Goal: Information Seeking & Learning: Compare options

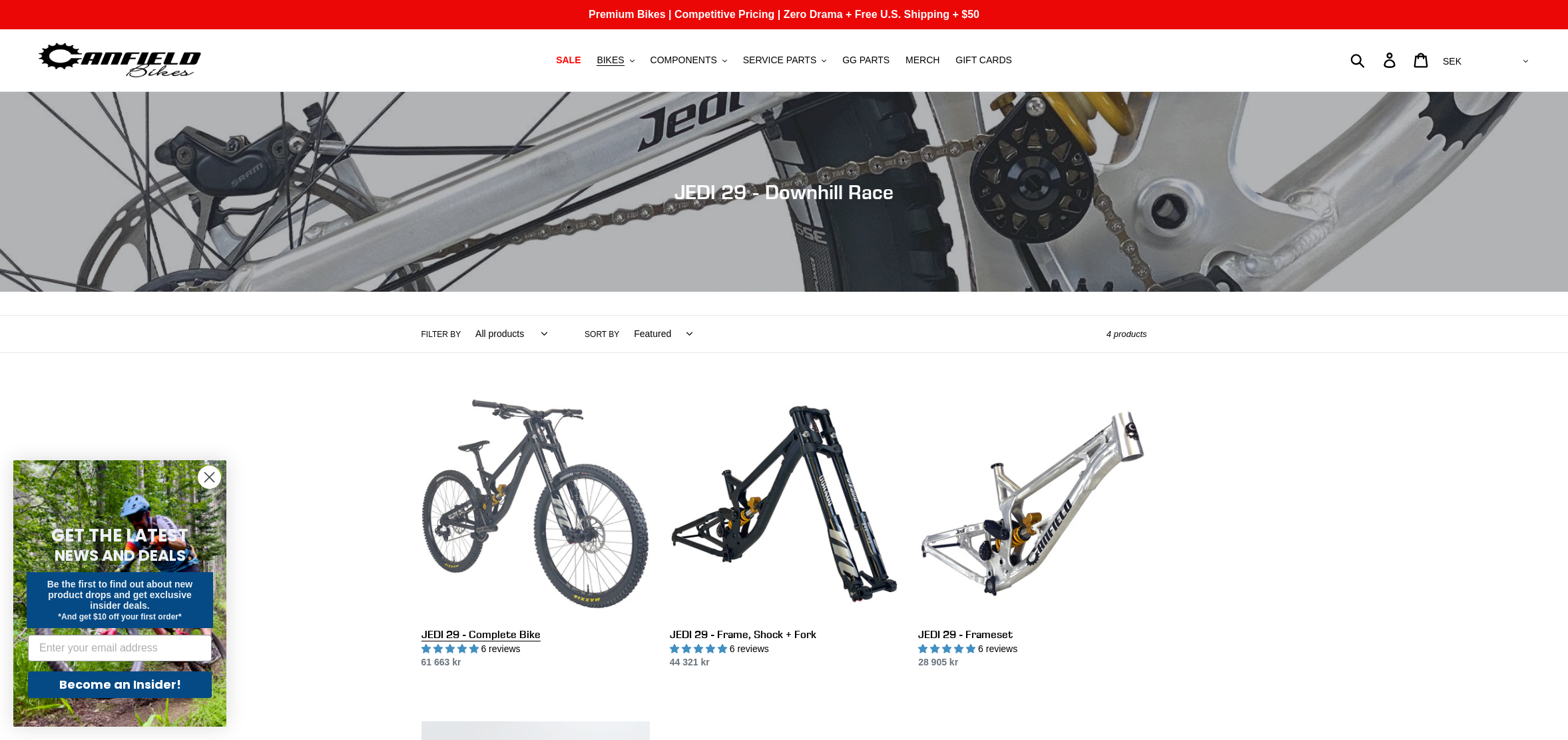
click at [529, 501] on link "JEDI 29 - Complete Bike" at bounding box center [535, 529] width 228 height 281
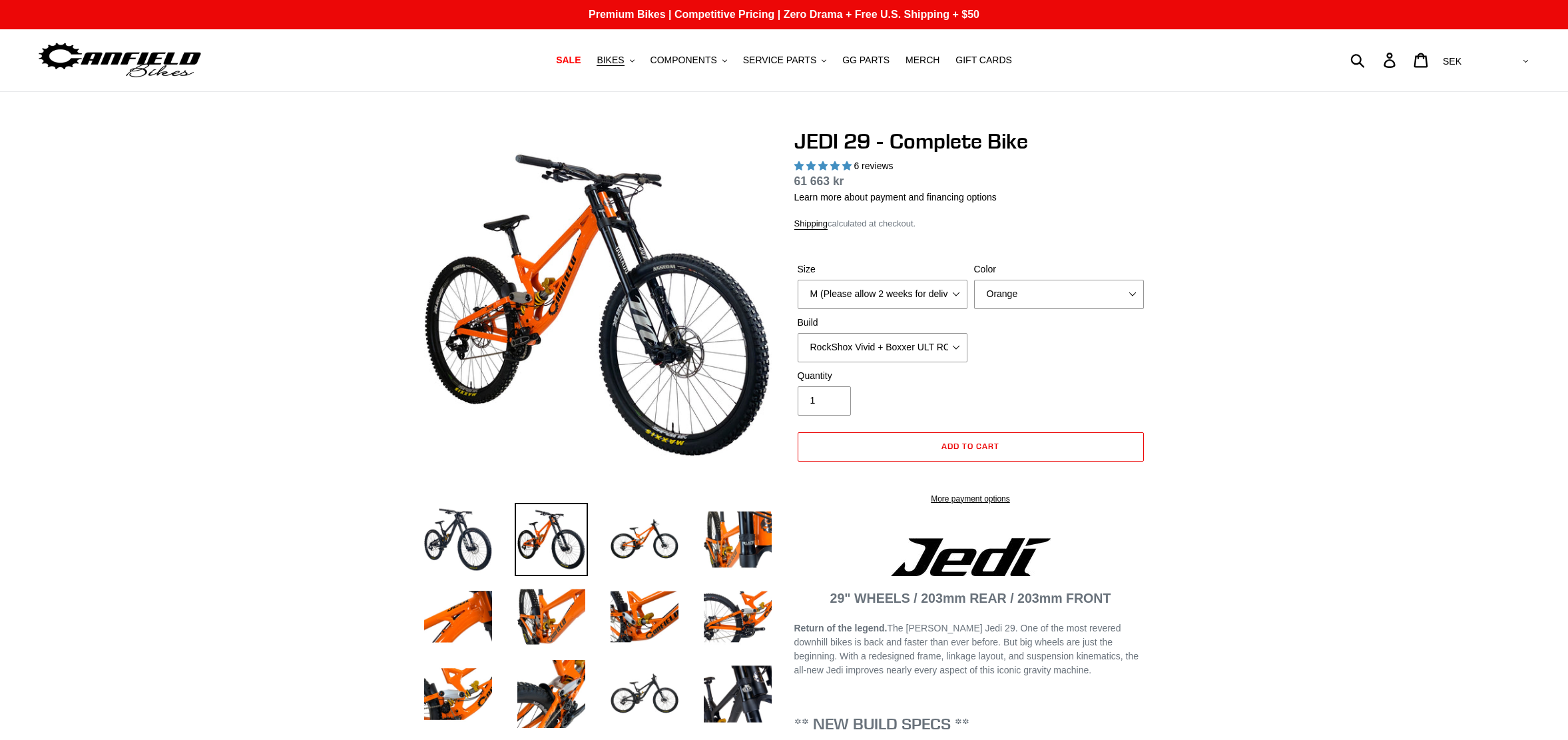
select select "highest-rating"
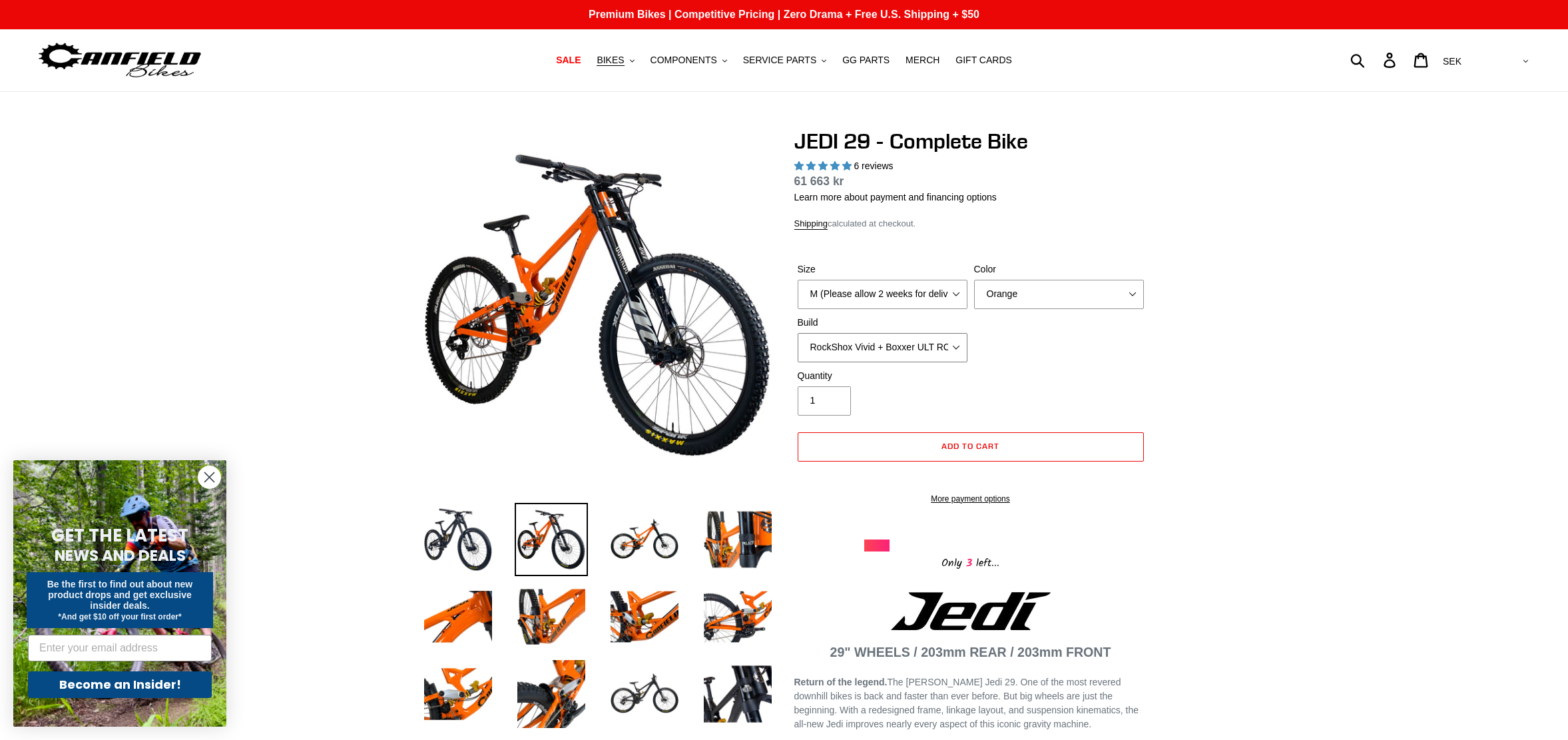
click at [955, 347] on select "RockShox Vivid + Boxxer ULT RC2 C3 200 + SRAM XO RockShox Vivid + Boxxer ULT RC…" at bounding box center [883, 347] width 170 height 29
click at [932, 347] on select "RockShox Vivid + Boxxer ULT RC2 C3 200 + SRAM XO RockShox Vivid + Boxxer ULT RC…" at bounding box center [883, 347] width 170 height 29
click at [952, 338] on select "RockShox Vivid + Boxxer ULT RC2 C3 200 + SRAM XO RockShox Vivid + Boxxer ULT RC…" at bounding box center [883, 347] width 170 height 29
click at [941, 346] on select "RockShox Vivid + Boxxer ULT RC2 C3 200 + SRAM XO RockShox Vivid + Boxxer ULT RC…" at bounding box center [883, 347] width 170 height 29
select select "Fox DHX2 + Fox 40 Float Grip 2 203 + SRAM XO"
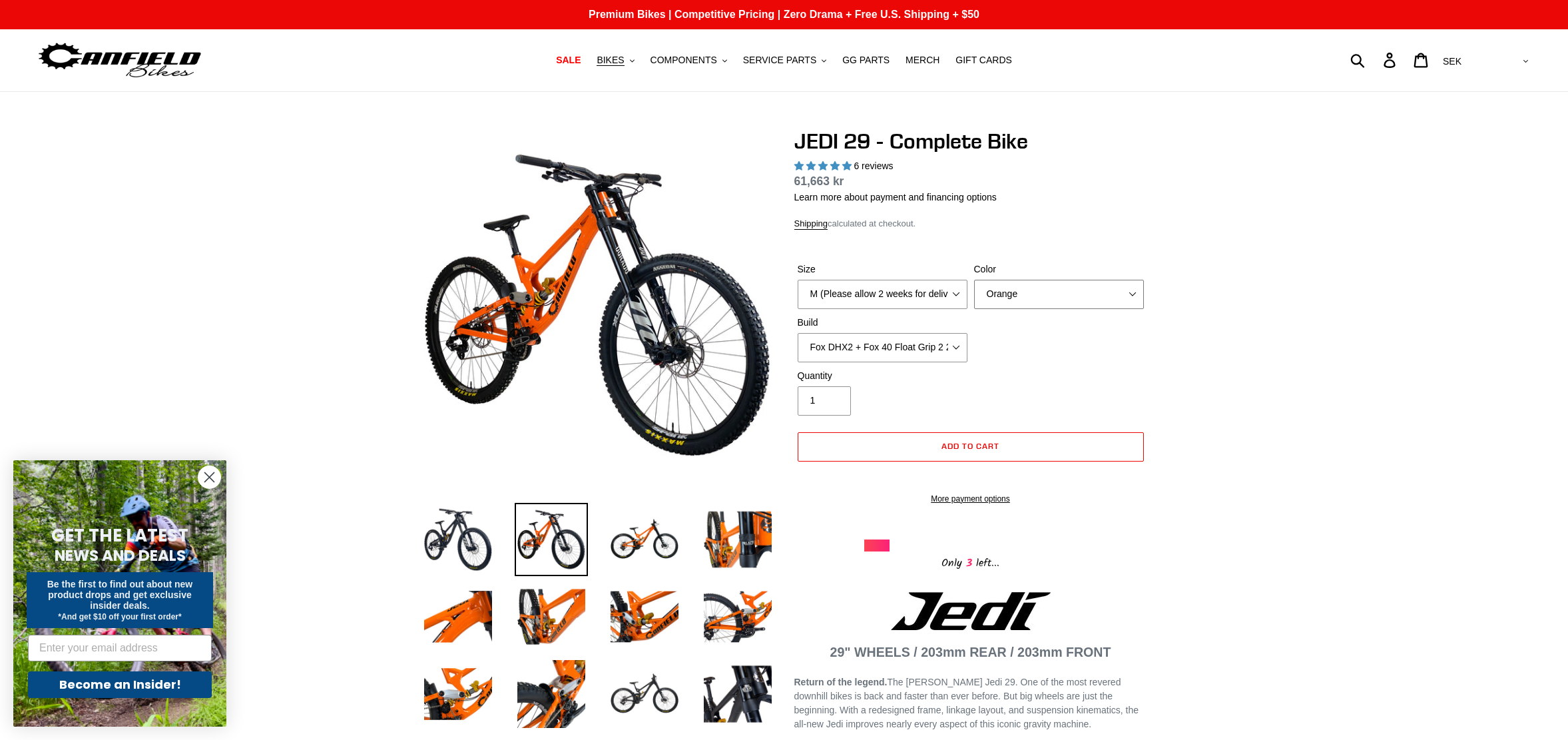
click at [1023, 304] on select "Orange Stealth Black Raw" at bounding box center [1059, 294] width 170 height 29
select select "Stealth Black"
click at [953, 293] on select "M (Please allow 2 weeks for delivery) L (Please allow 2 weeks for delivery) XL …" at bounding box center [883, 294] width 170 height 29
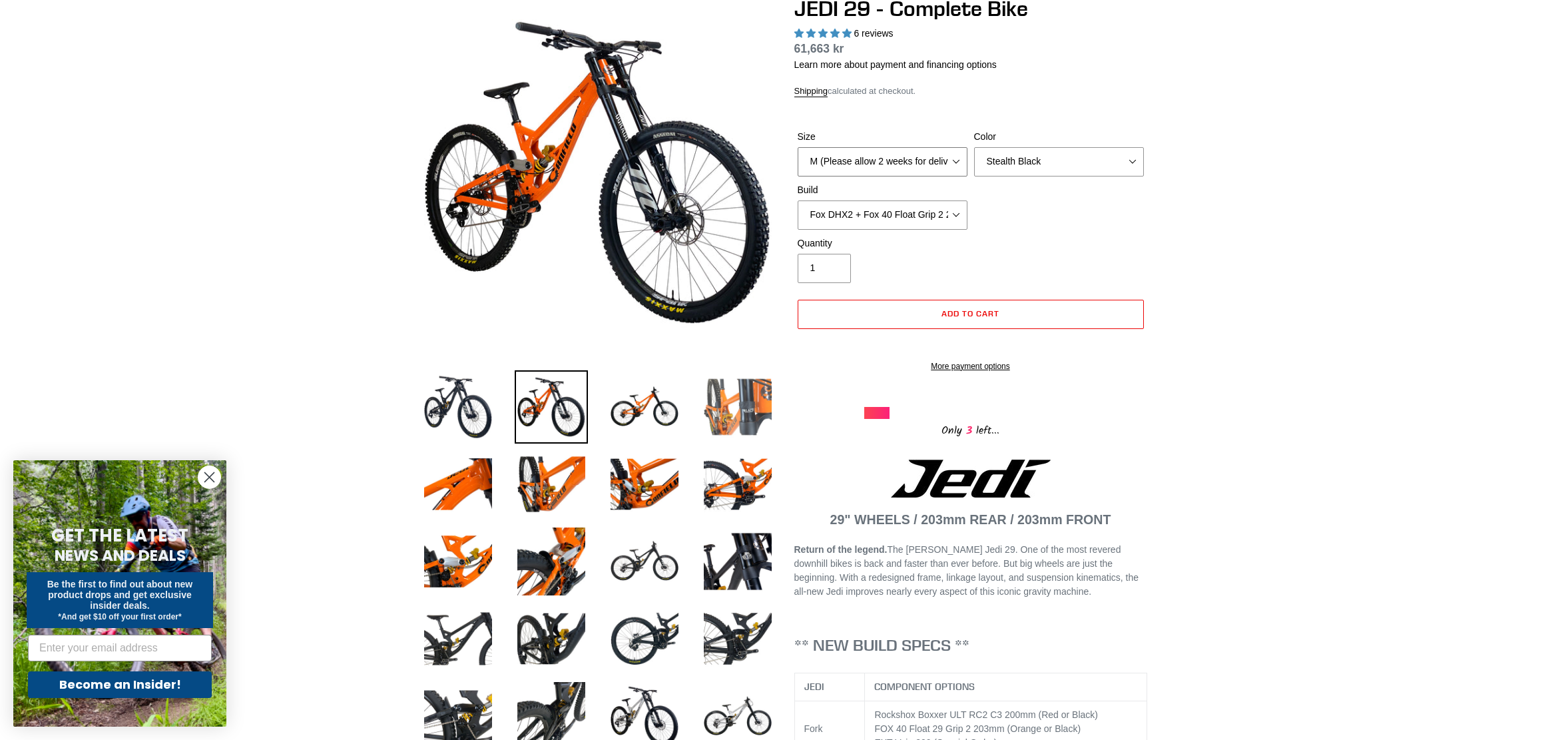
scroll to position [213, 0]
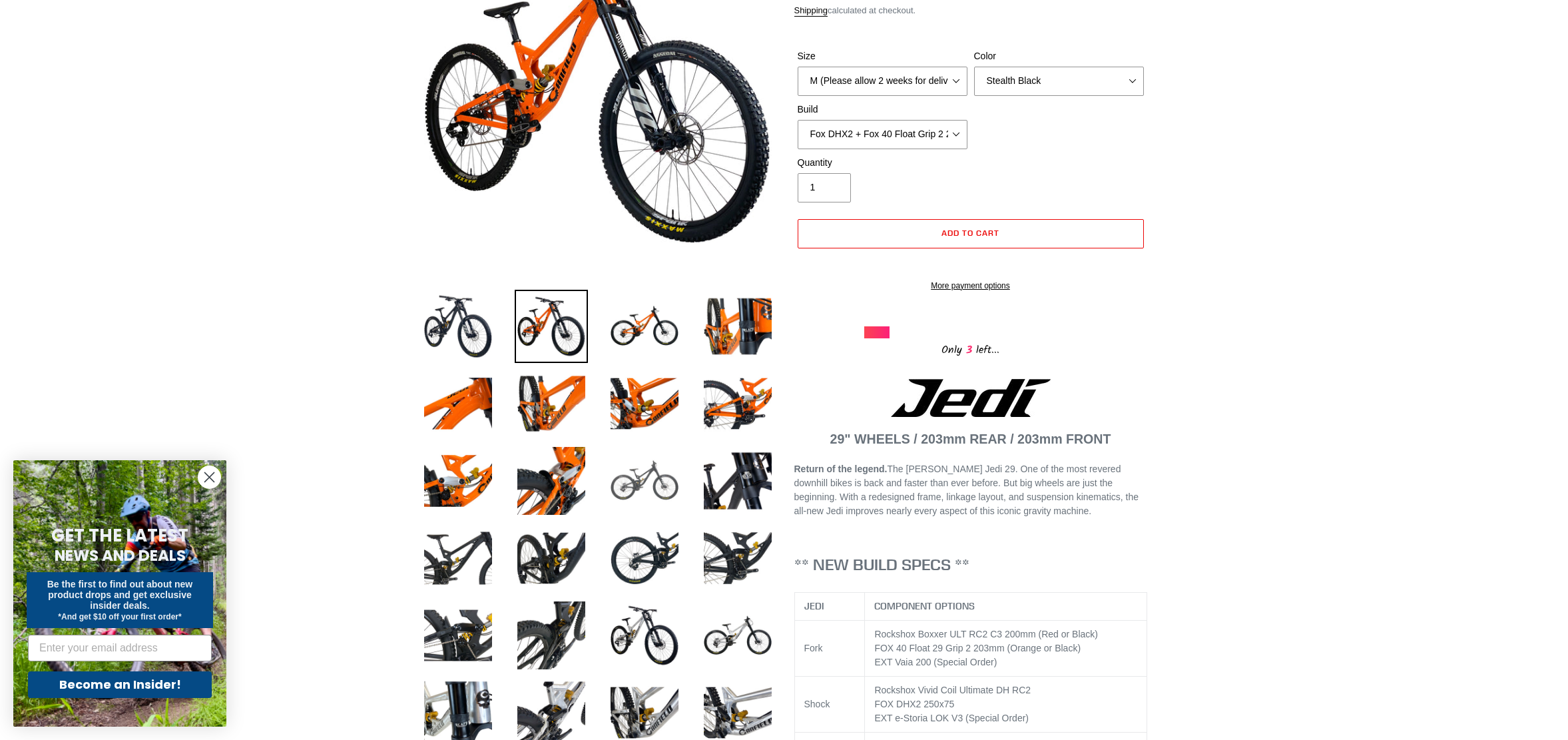
click at [664, 485] on img at bounding box center [645, 481] width 73 height 73
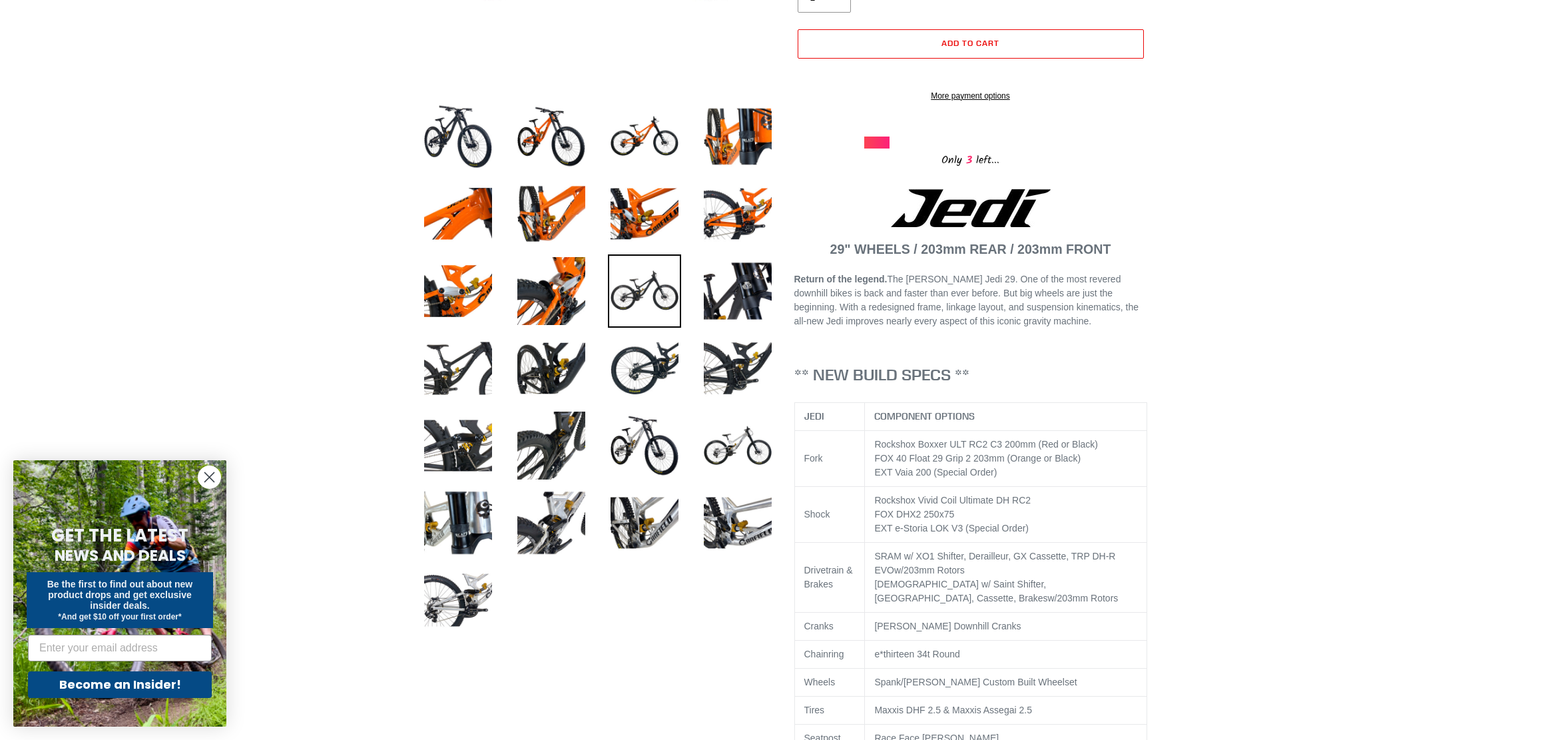
scroll to position [443, 0]
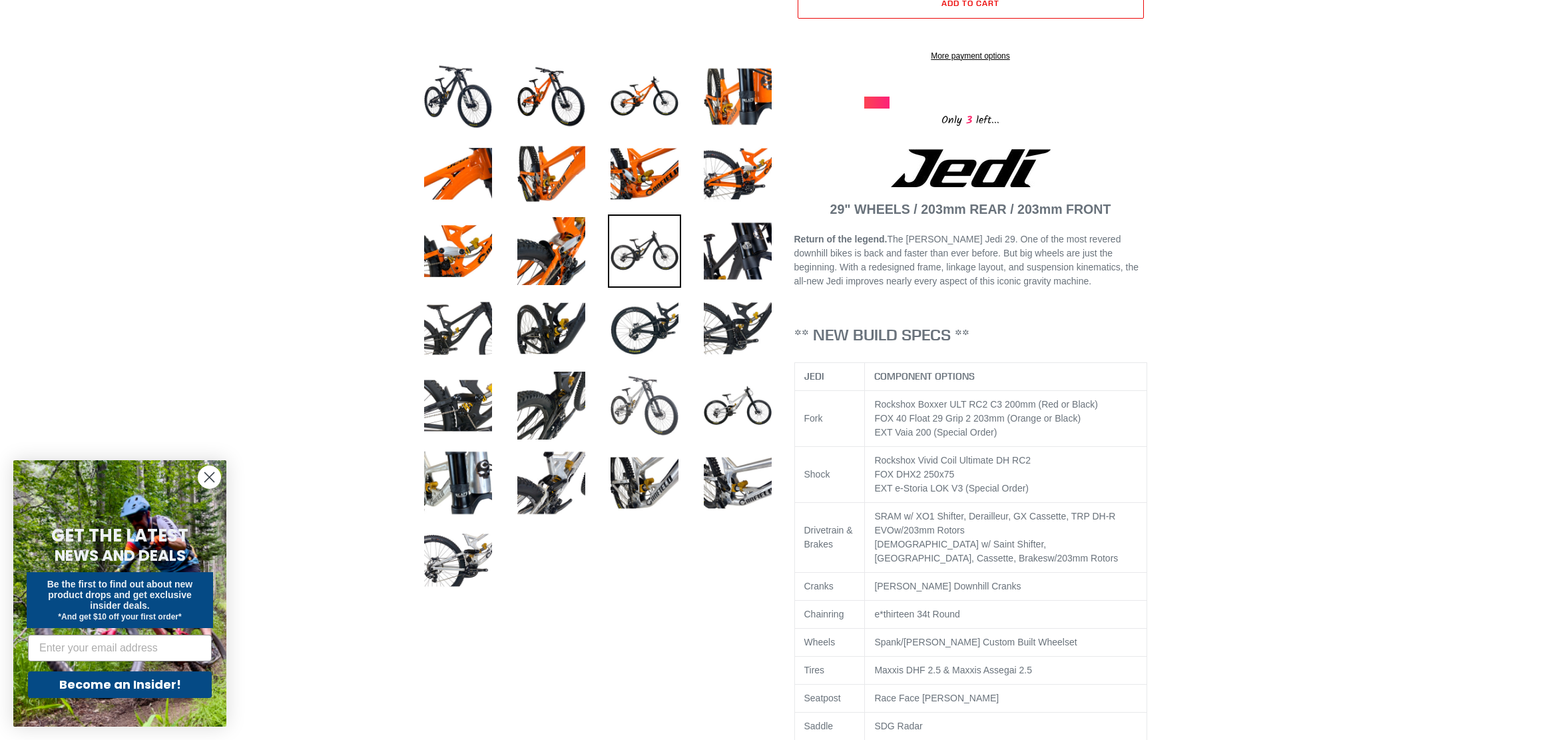
click at [652, 423] on img at bounding box center [645, 406] width 73 height 73
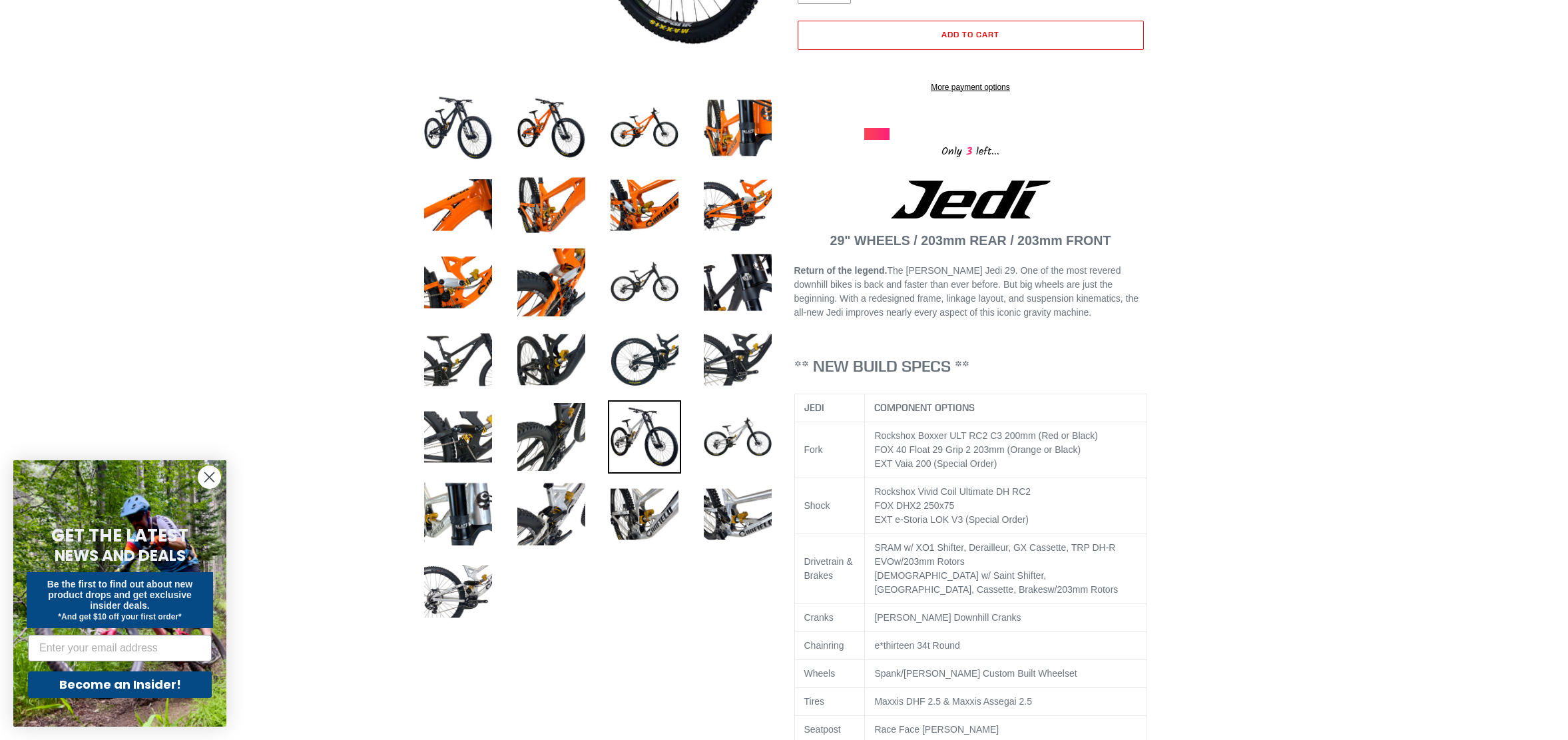
scroll to position [0, 0]
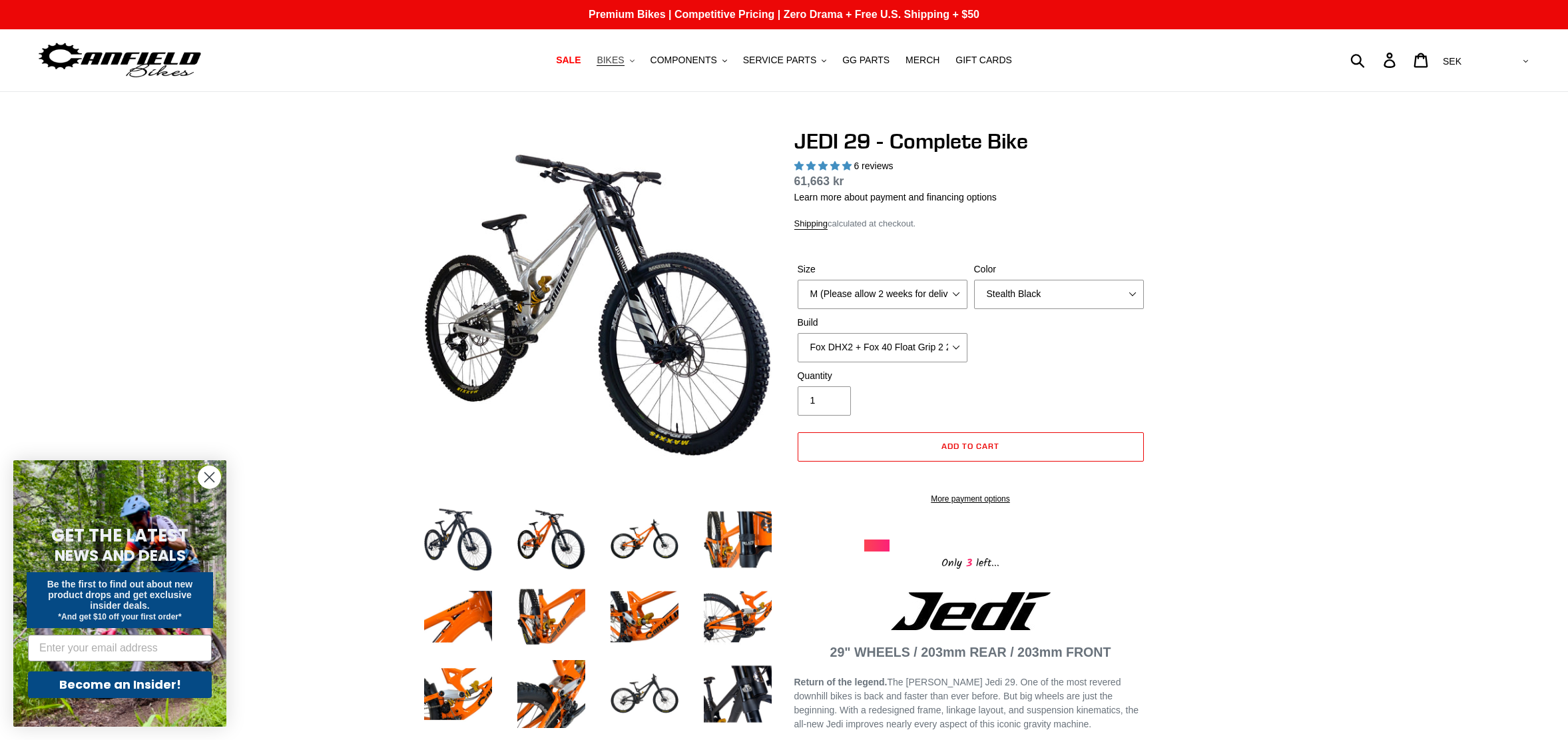
click at [621, 66] on span "BIKES" at bounding box center [610, 60] width 27 height 12
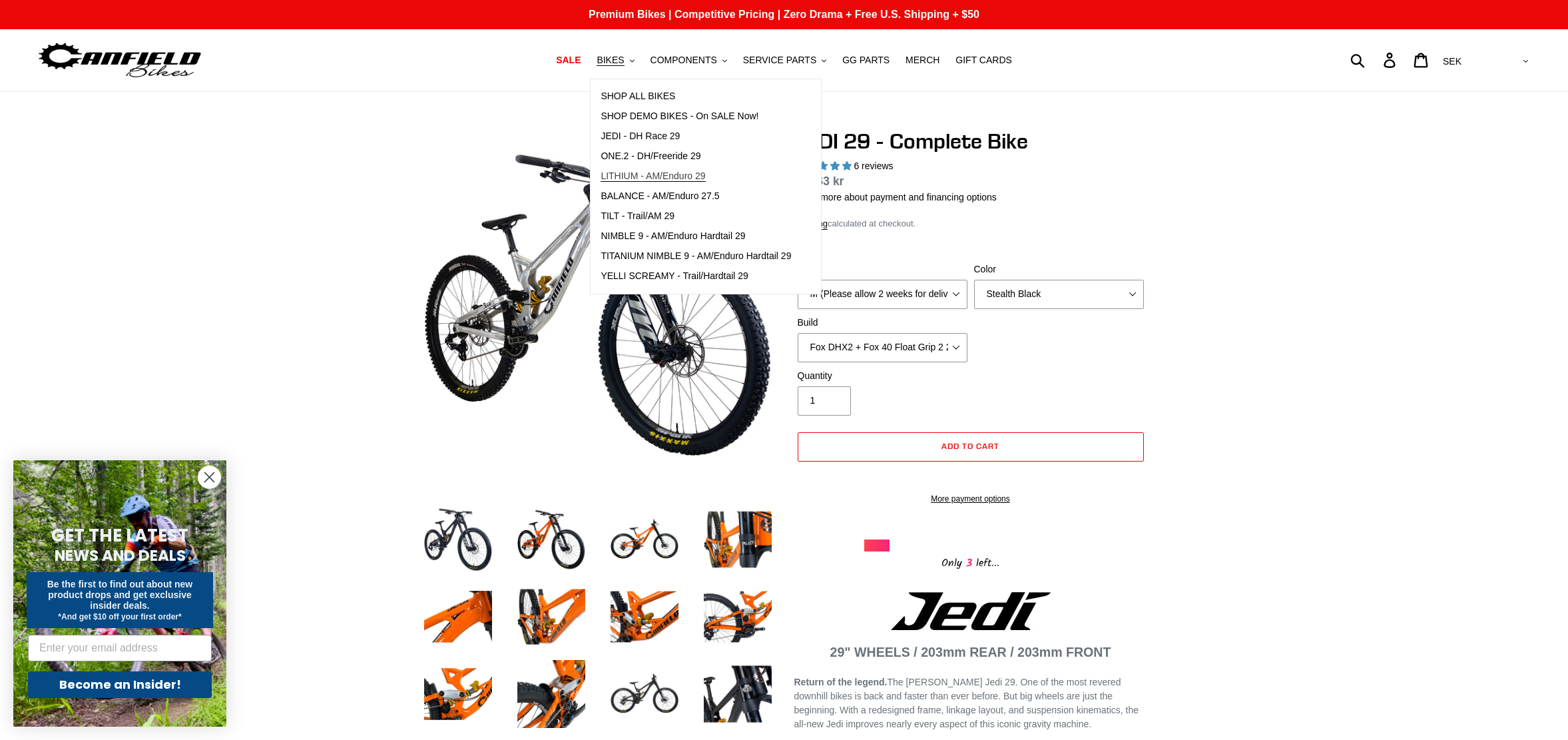
click at [652, 176] on span "LITHIUM - AM/Enduro 29" at bounding box center [653, 176] width 105 height 12
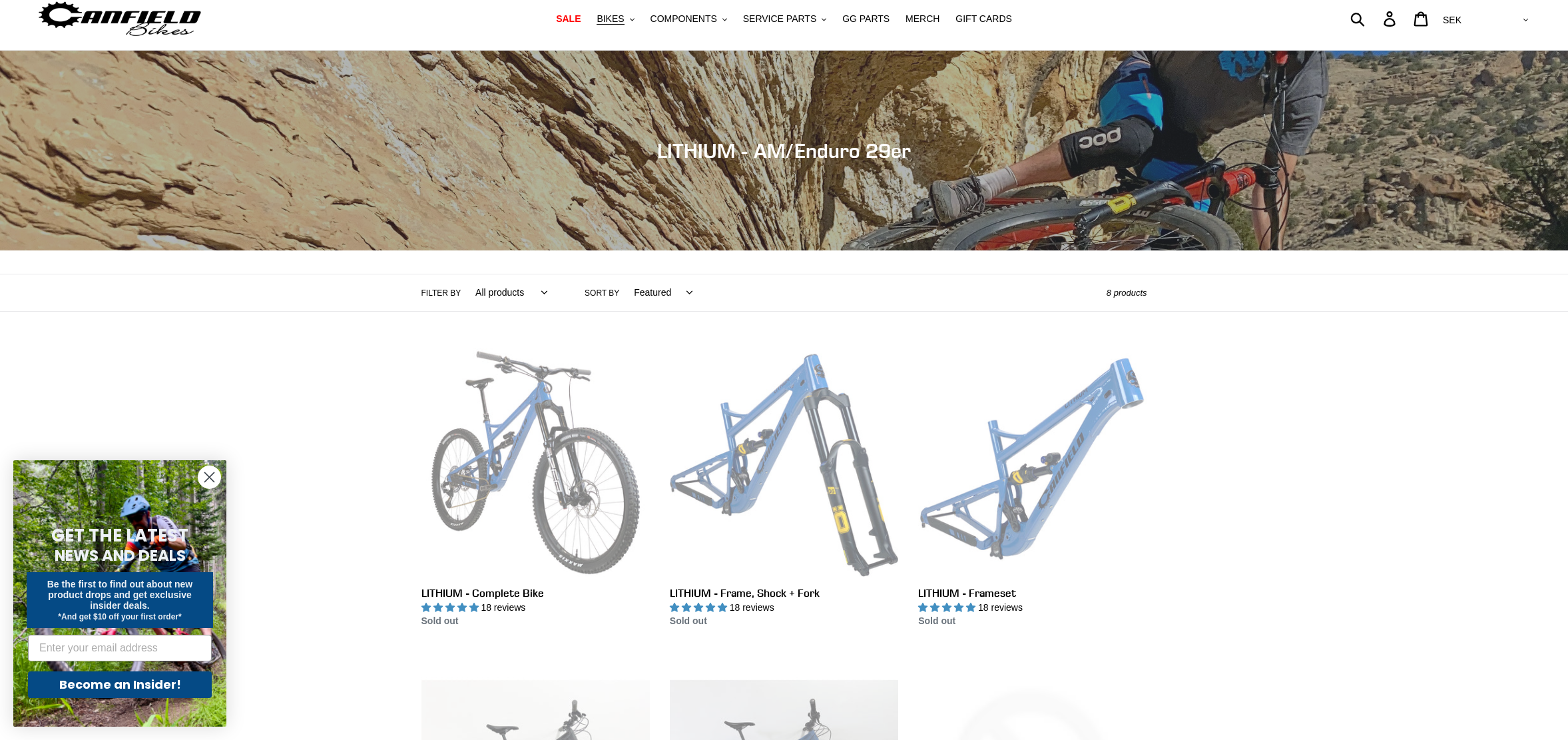
scroll to position [39, 0]
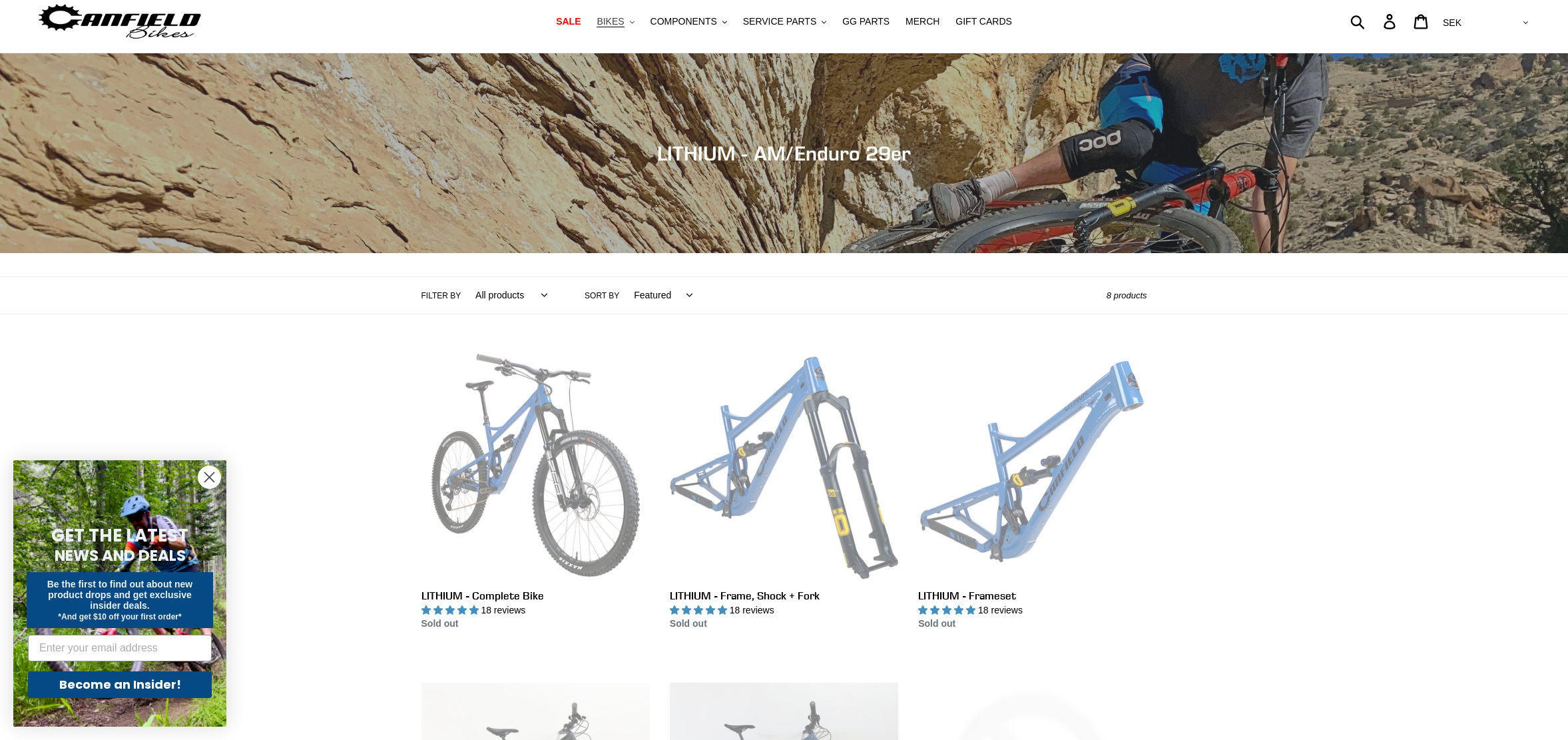
click at [618, 19] on span "BIKES" at bounding box center [610, 22] width 27 height 12
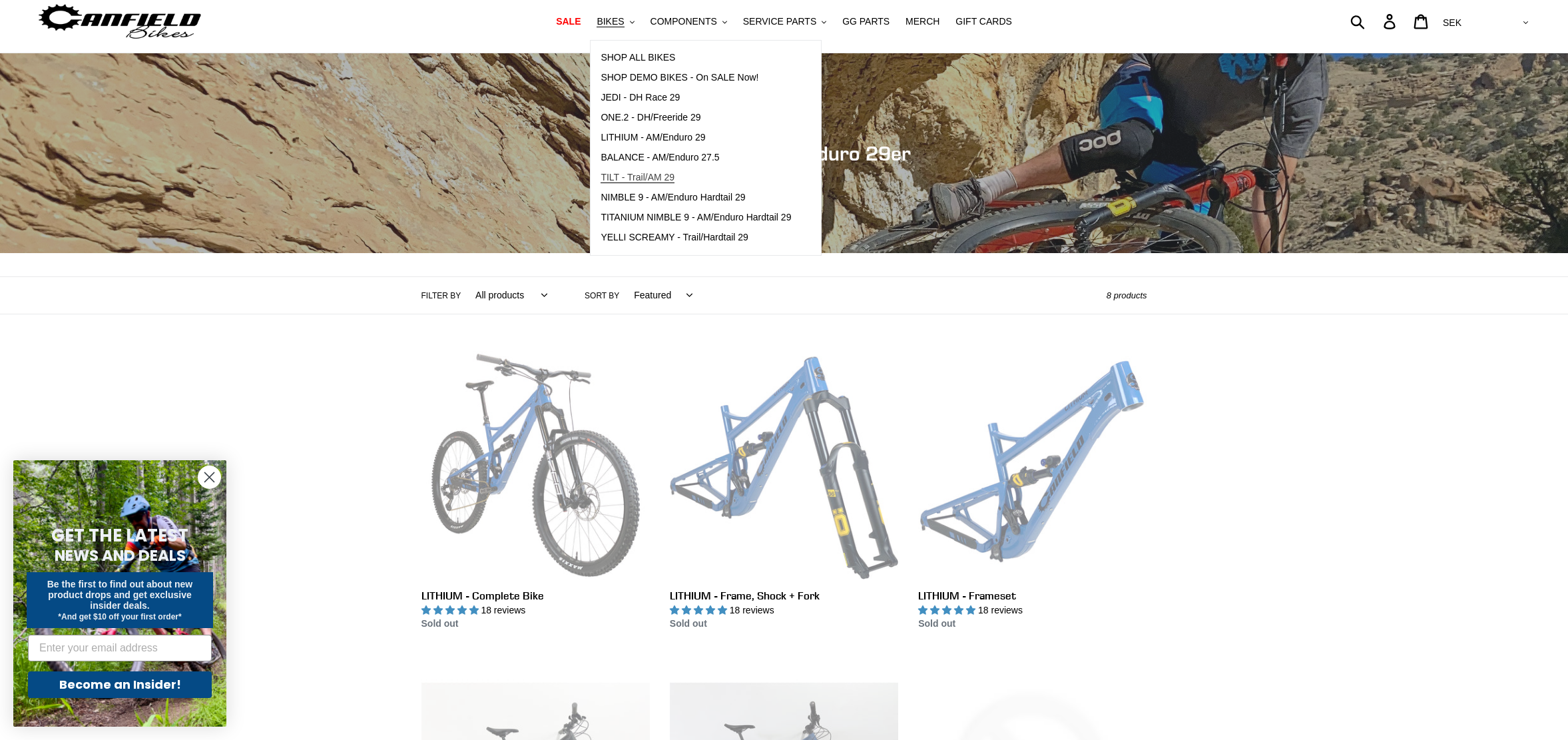
click at [656, 171] on link "TILT - Trail/AM 29" at bounding box center [696, 177] width 211 height 20
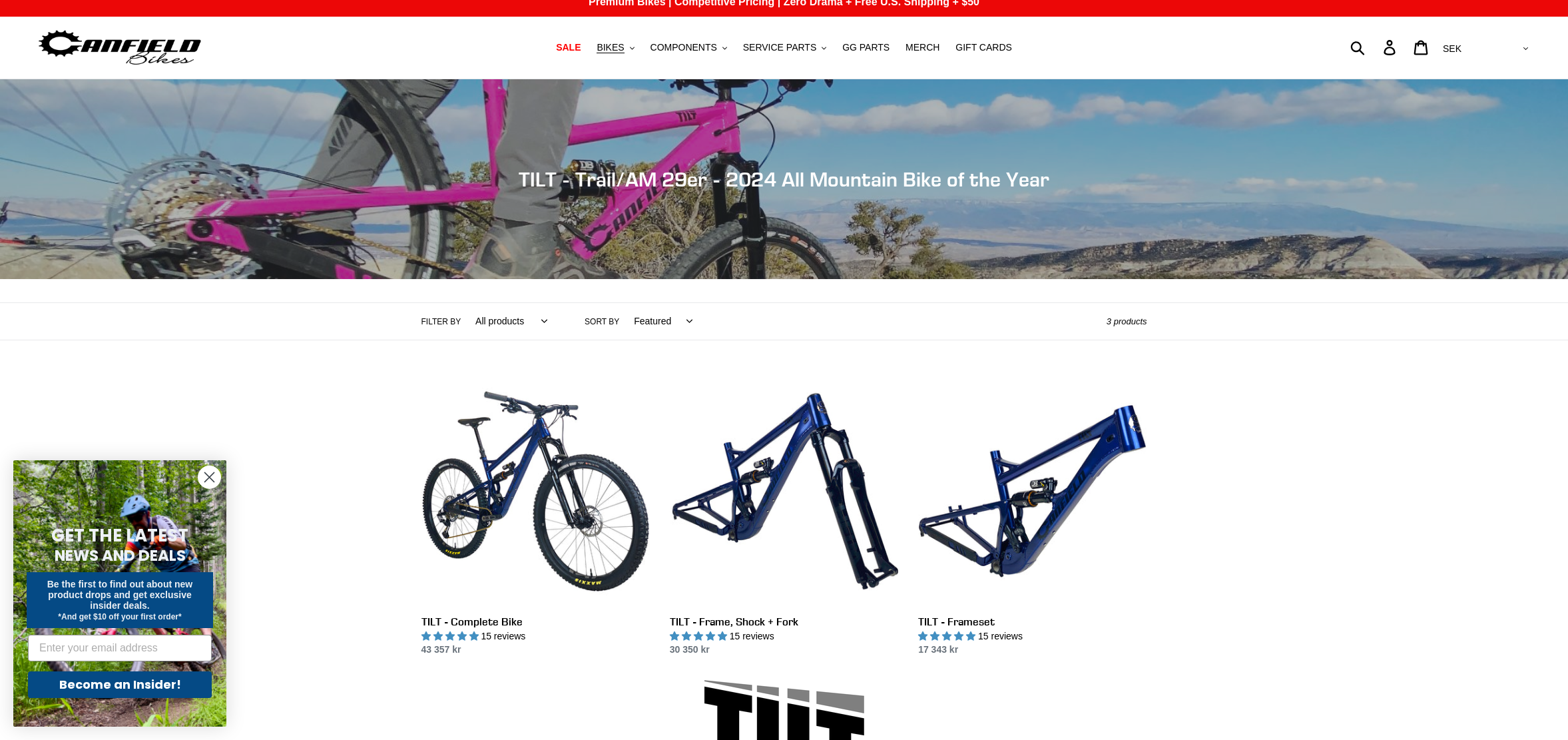
scroll to position [14, 0]
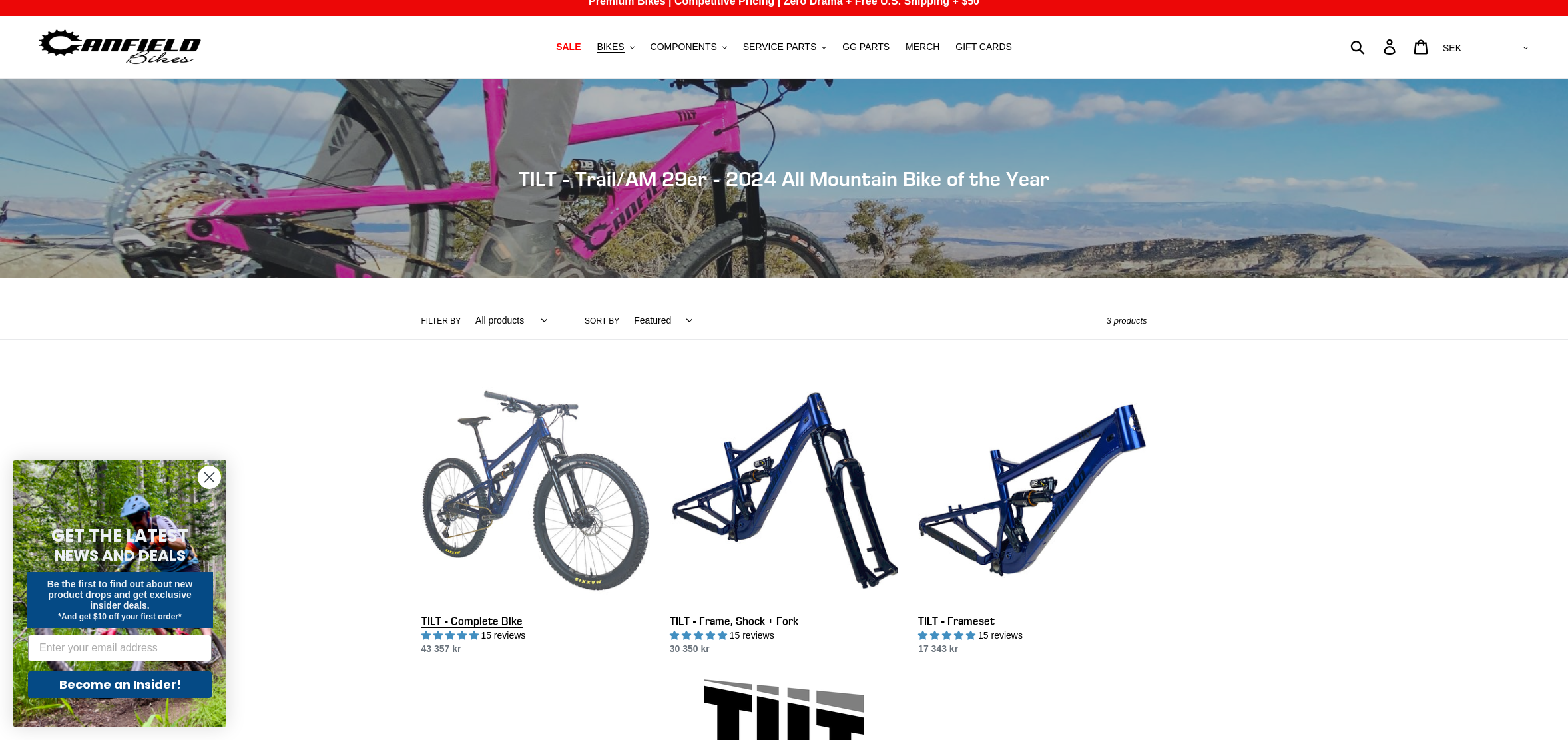
click at [546, 472] on link "TILT - Complete Bike" at bounding box center [535, 516] width 228 height 281
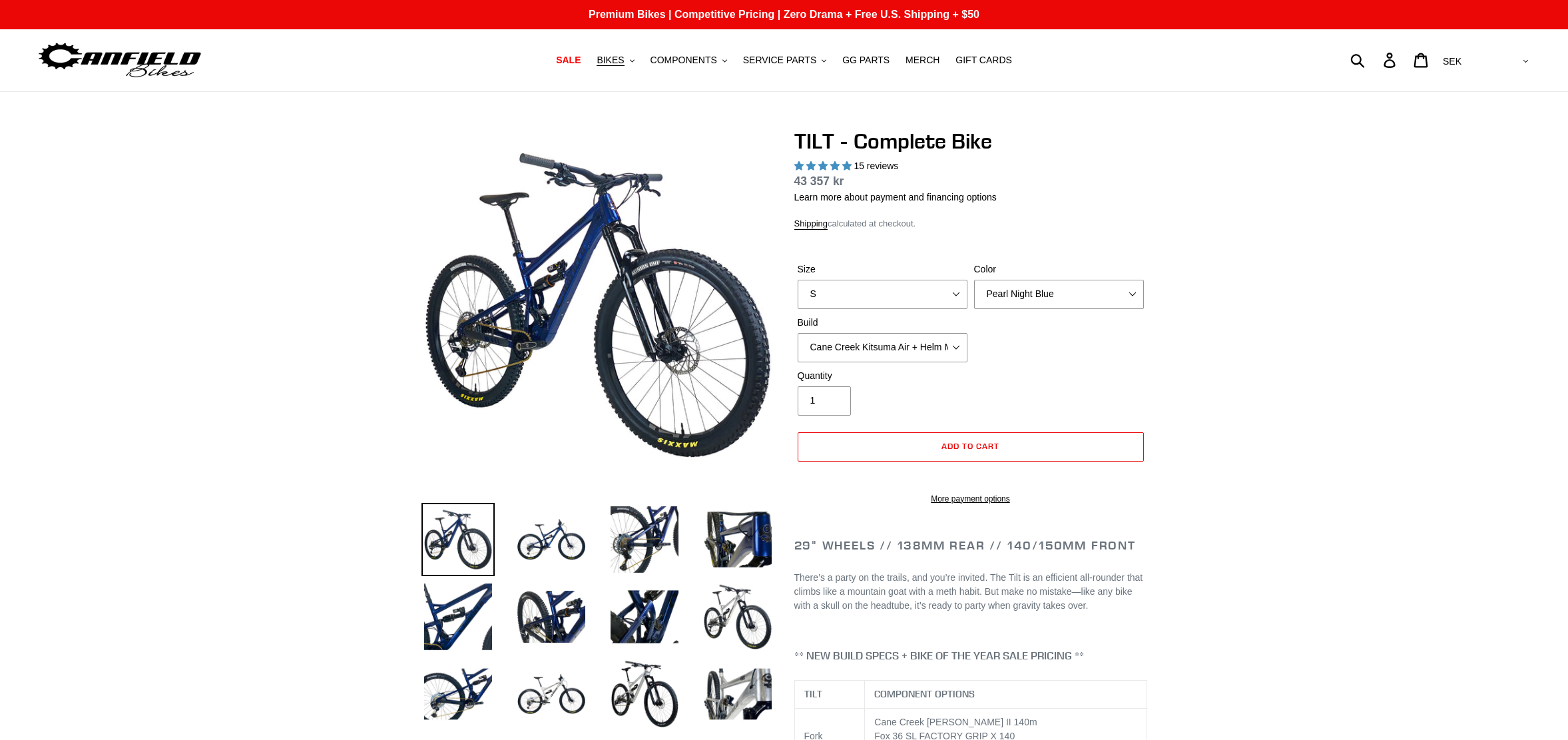
select select "highest-rating"
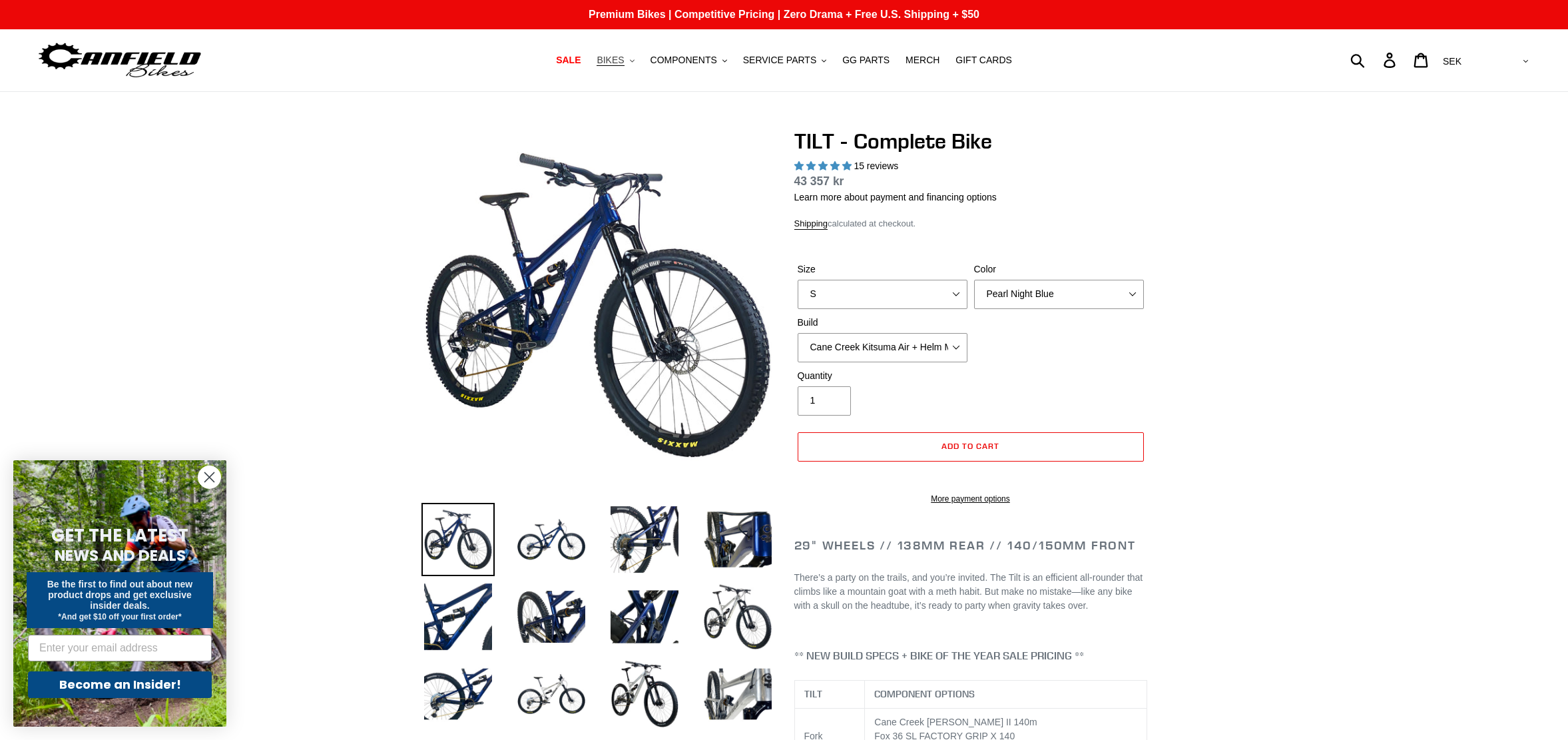
click at [615, 58] on span "BIKES" at bounding box center [610, 60] width 27 height 12
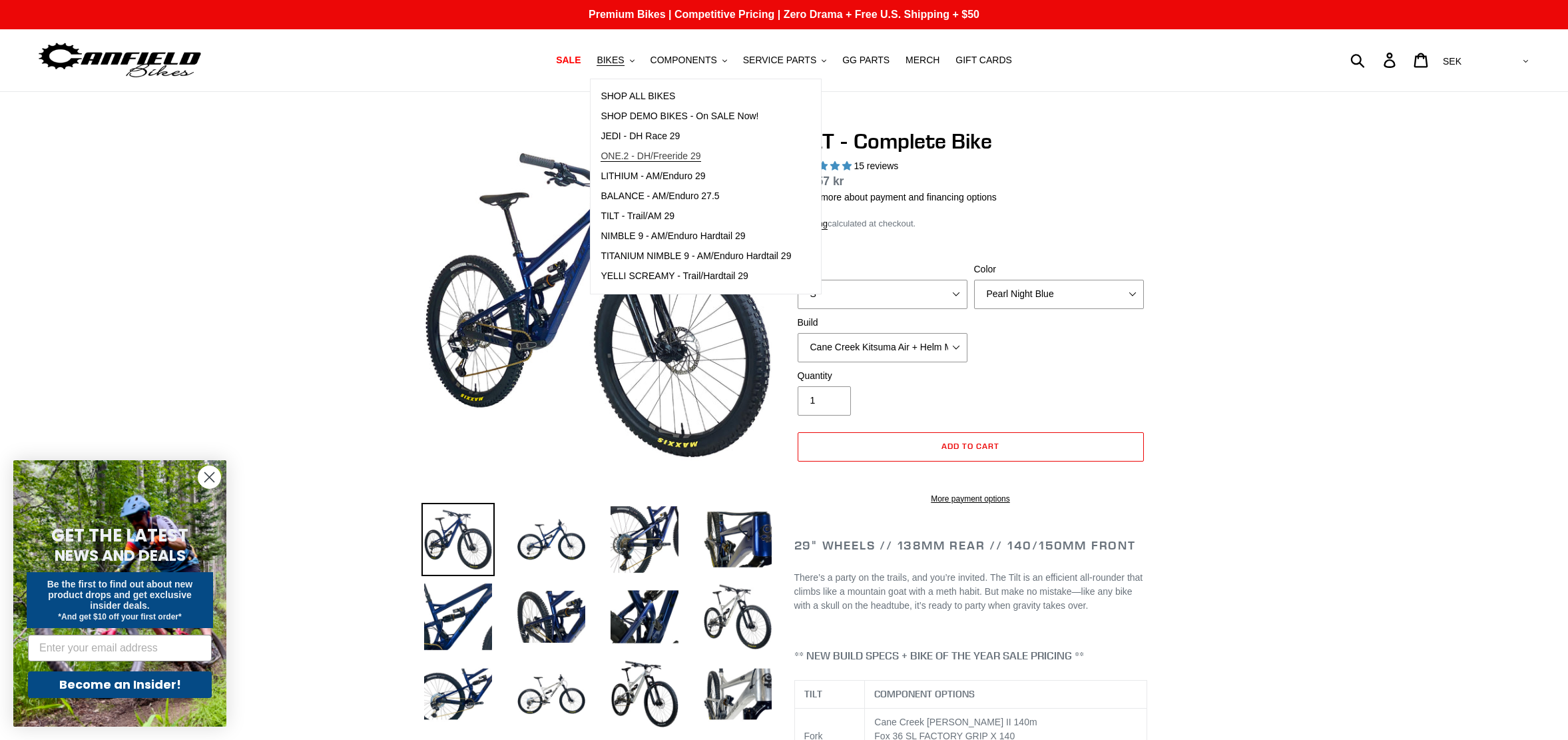
click at [671, 155] on span "ONE.2 - DH/Freeride 29" at bounding box center [650, 156] width 100 height 12
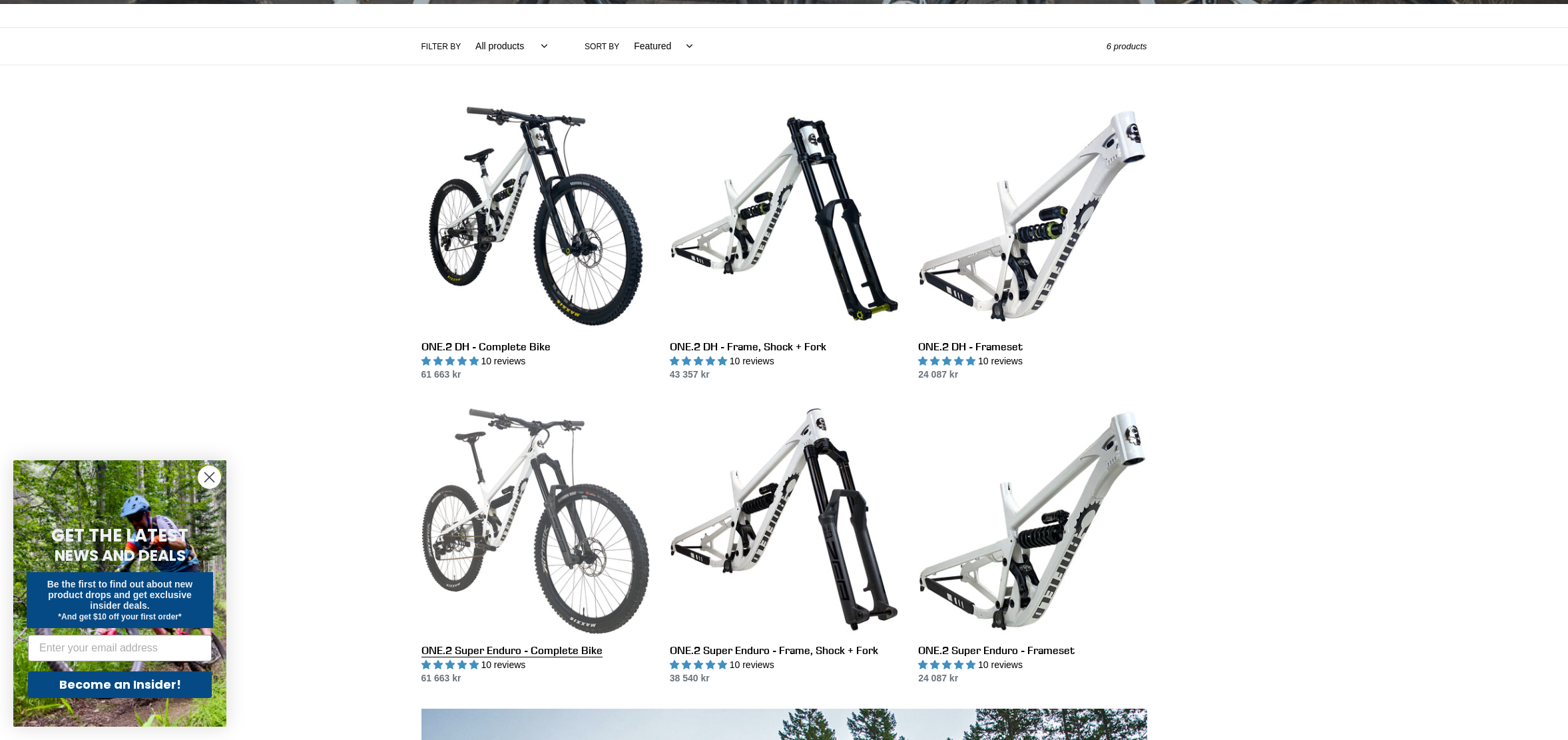
scroll to position [294, 0]
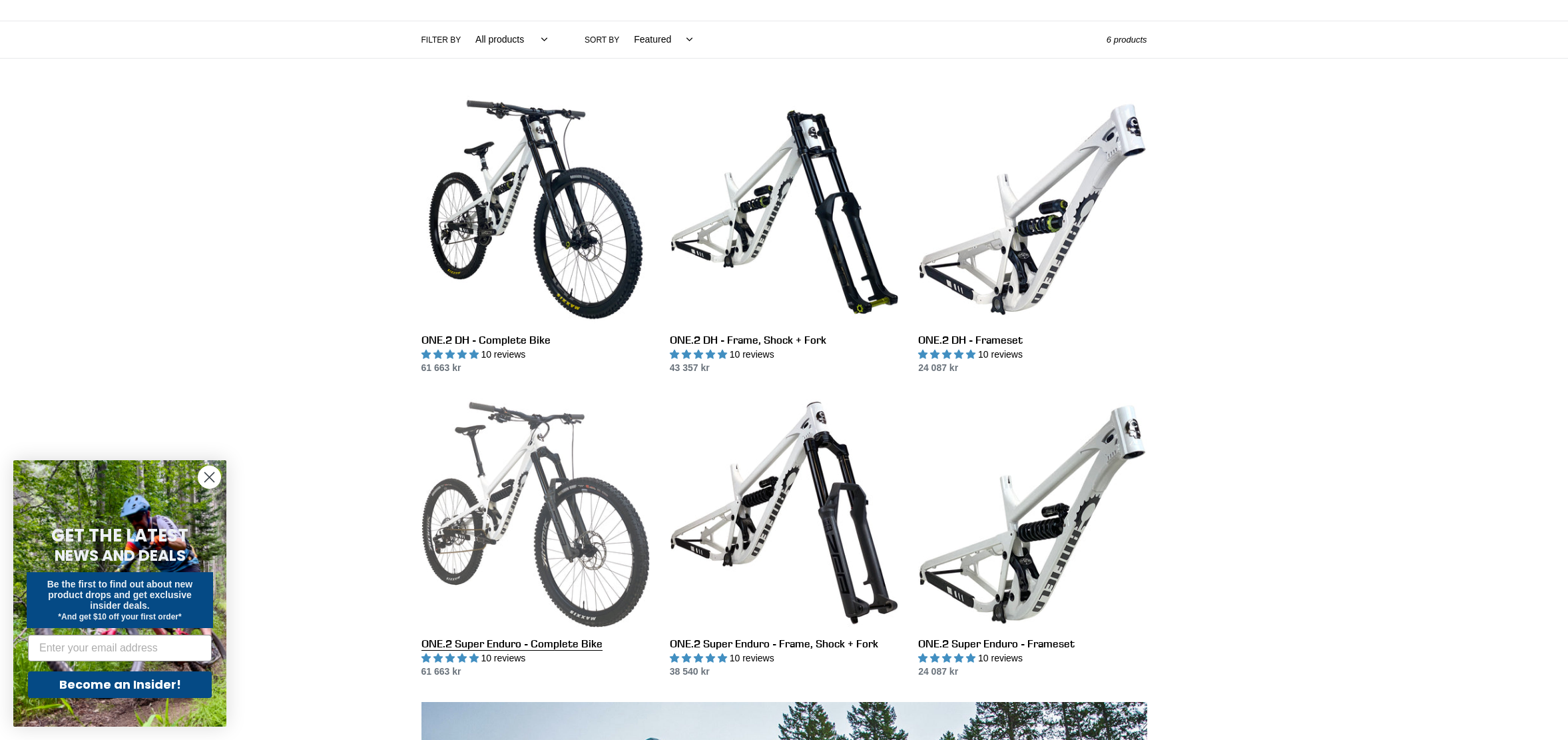
click at [523, 462] on link "ONE.2 Super Enduro - Complete Bike" at bounding box center [535, 538] width 228 height 281
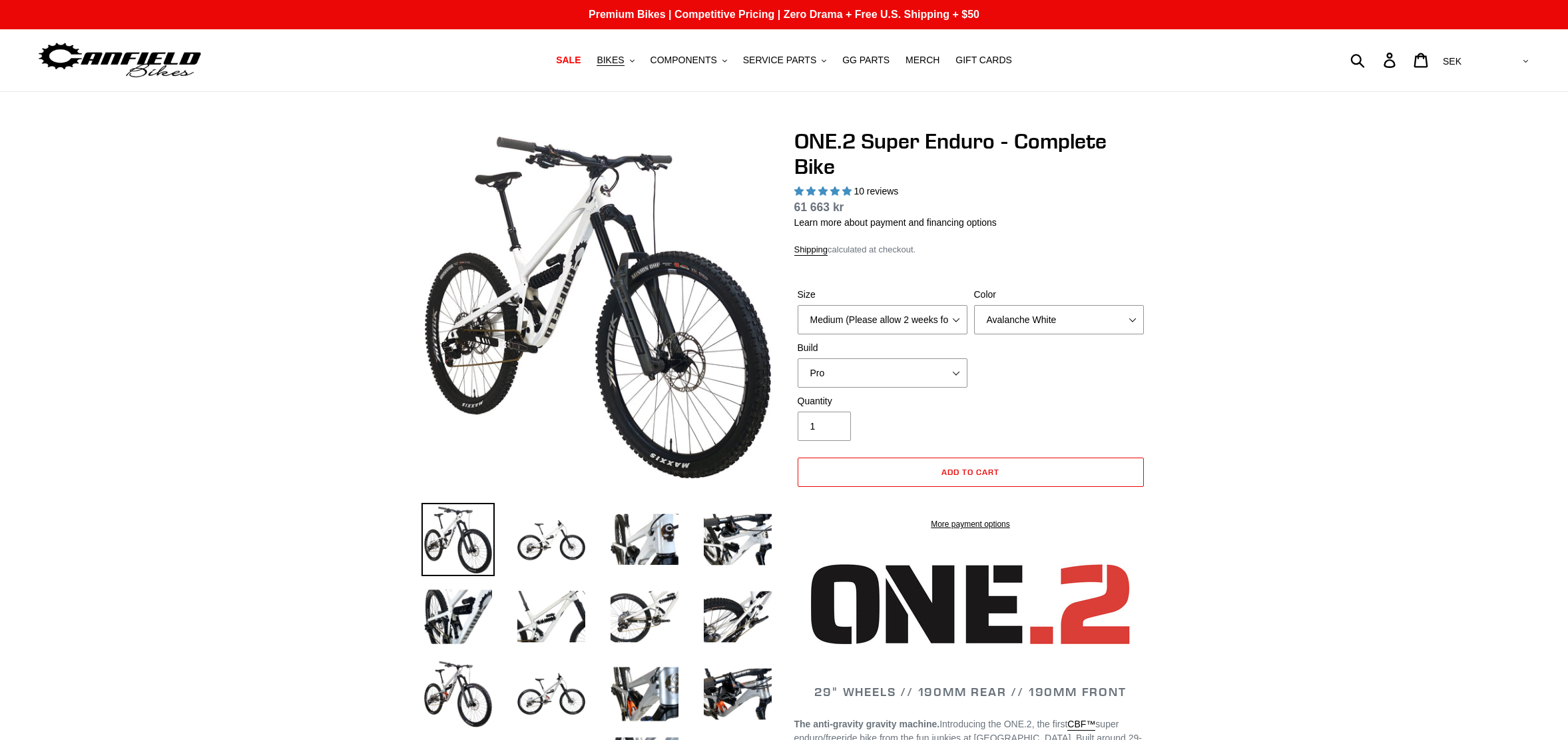
select select "highest-rating"
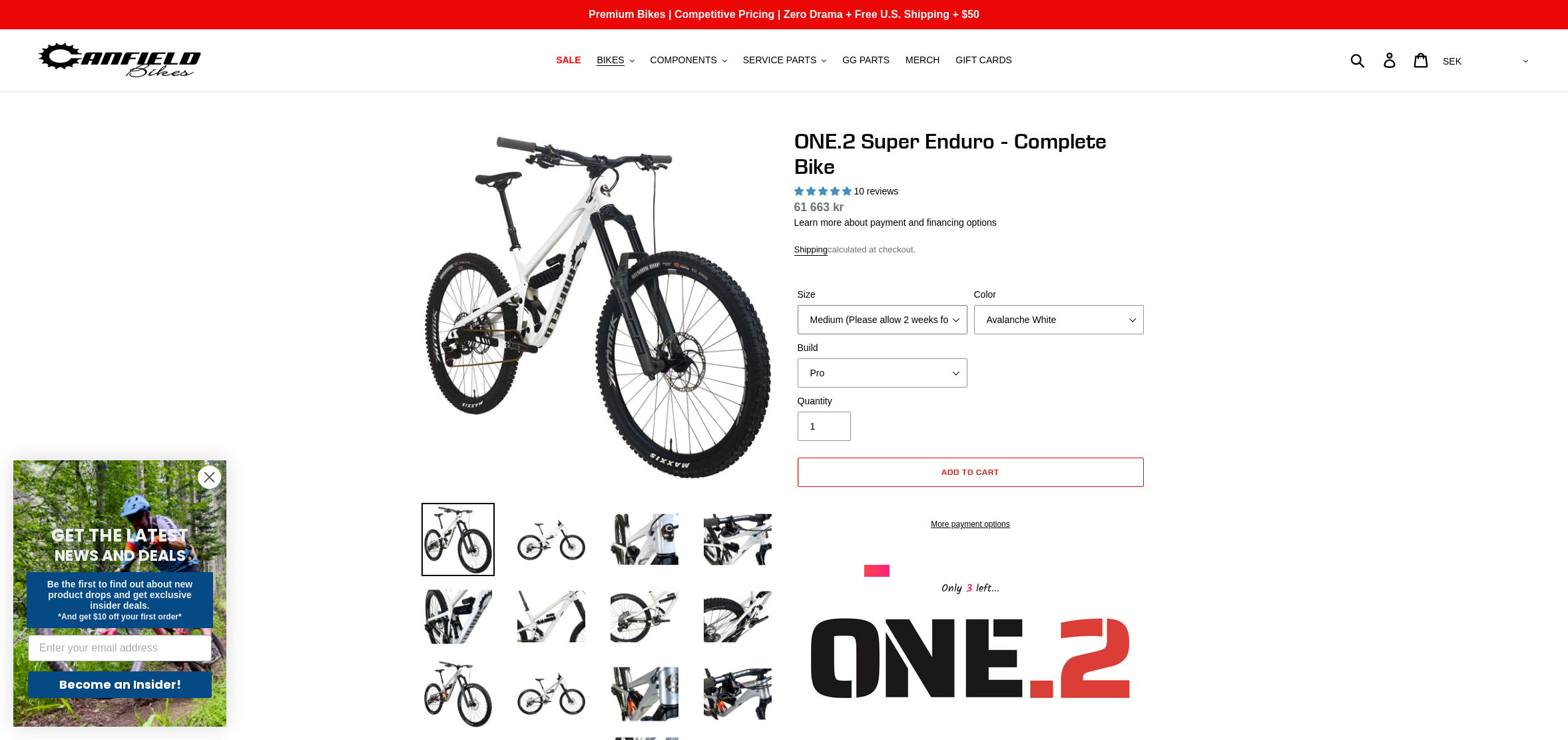
click at [951, 326] on select "Medium (Please allow 2 weeks for delivery) Large (Sold Out)" at bounding box center [883, 319] width 170 height 29
click at [1003, 324] on select "Avalanche White Bentonite Grey" at bounding box center [1059, 319] width 170 height 29
click at [995, 272] on form "Size Medium (Please allow 2 weeks for delivery) Large (Sold Out) Color Avalanch…" at bounding box center [970, 405] width 353 height 277
click at [884, 381] on select "Pro" at bounding box center [883, 372] width 170 height 29
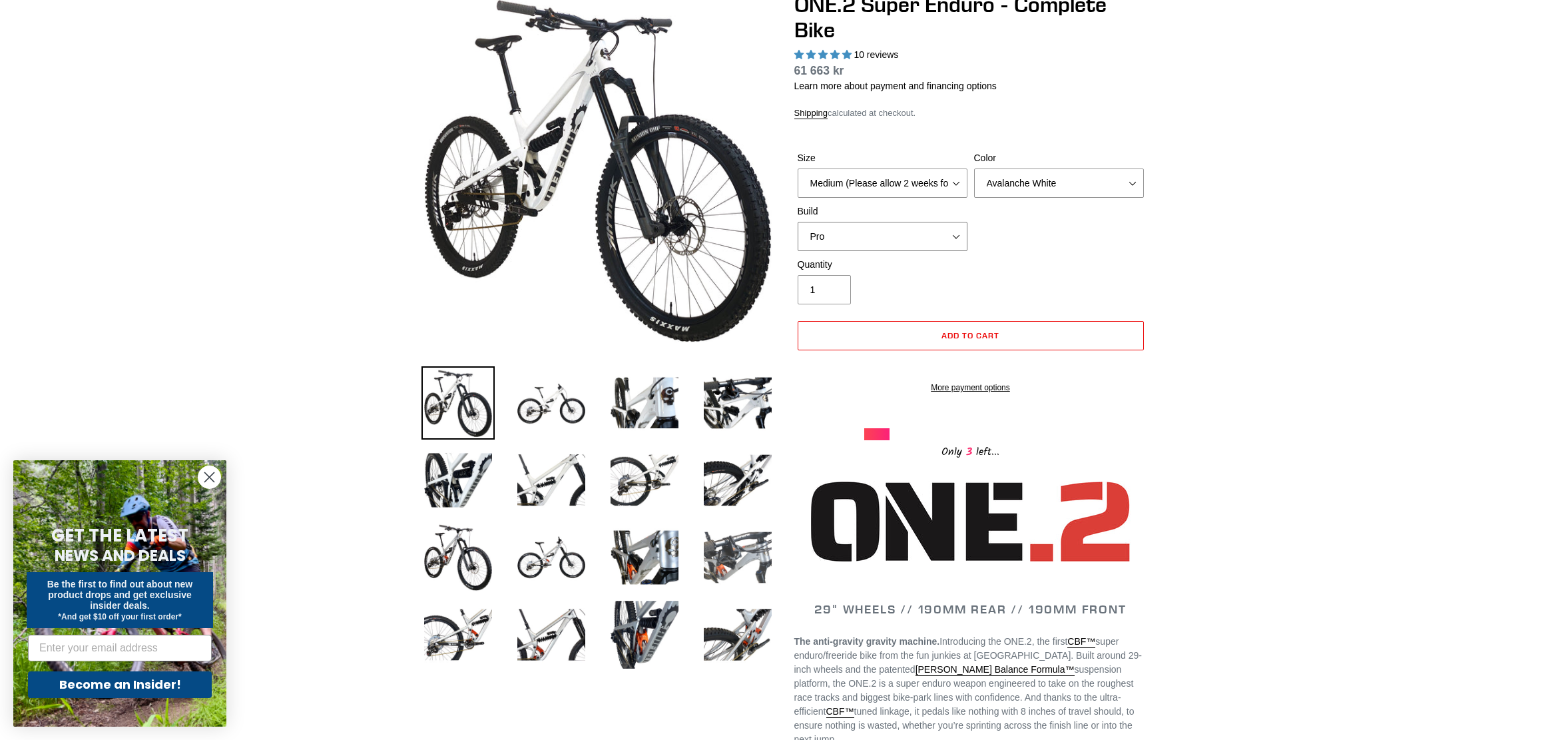
scroll to position [204, 0]
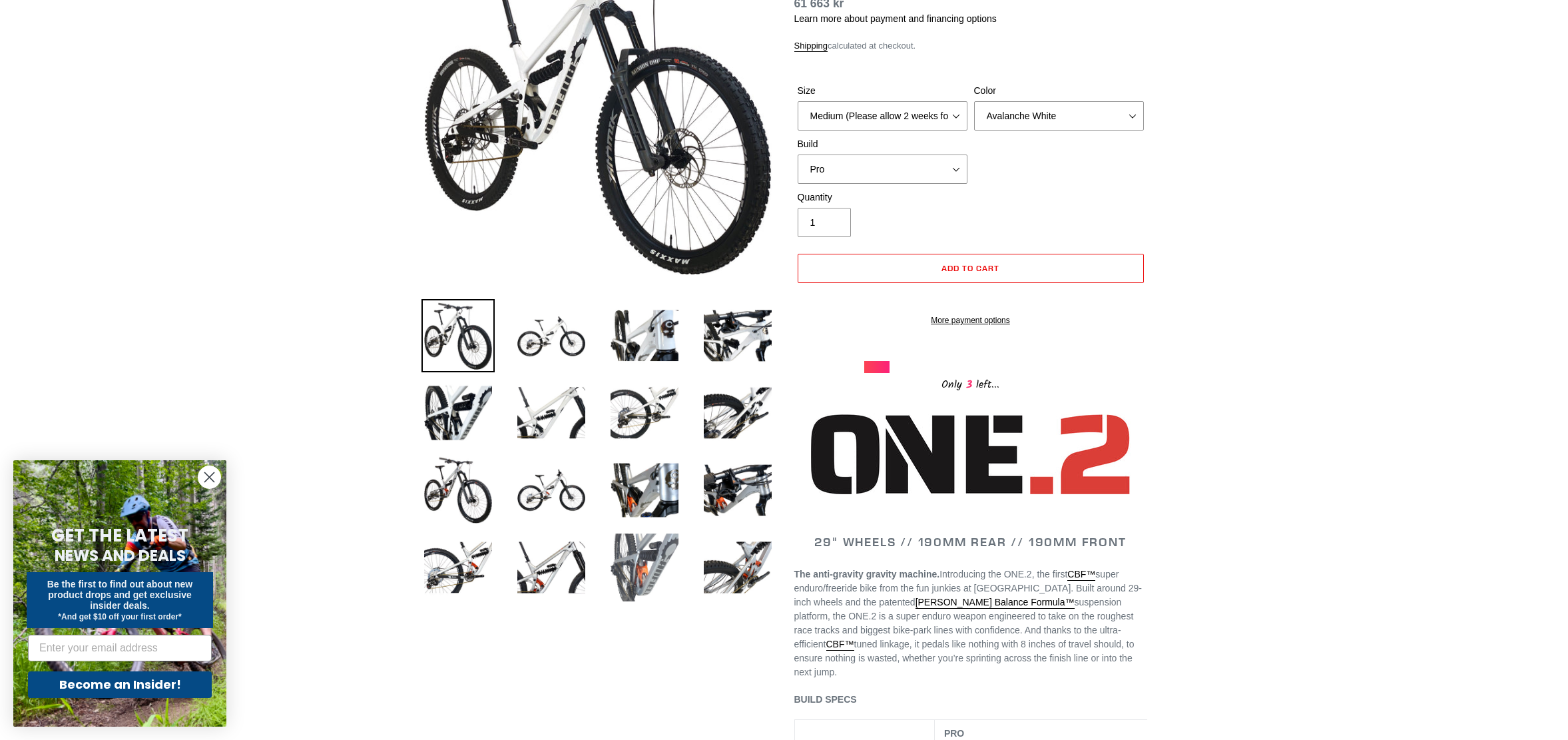
click at [638, 569] on img at bounding box center [645, 567] width 73 height 73
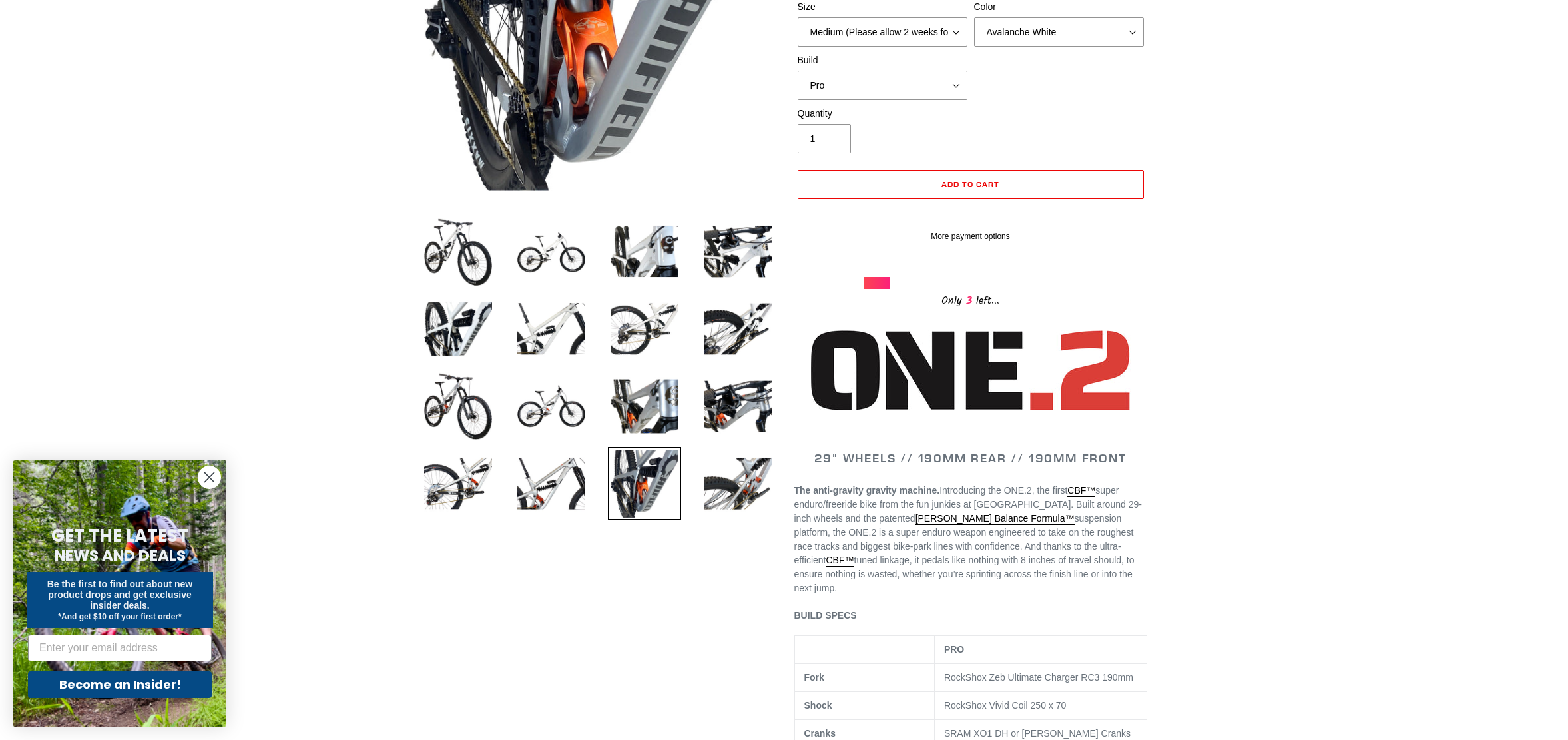
scroll to position [0, 0]
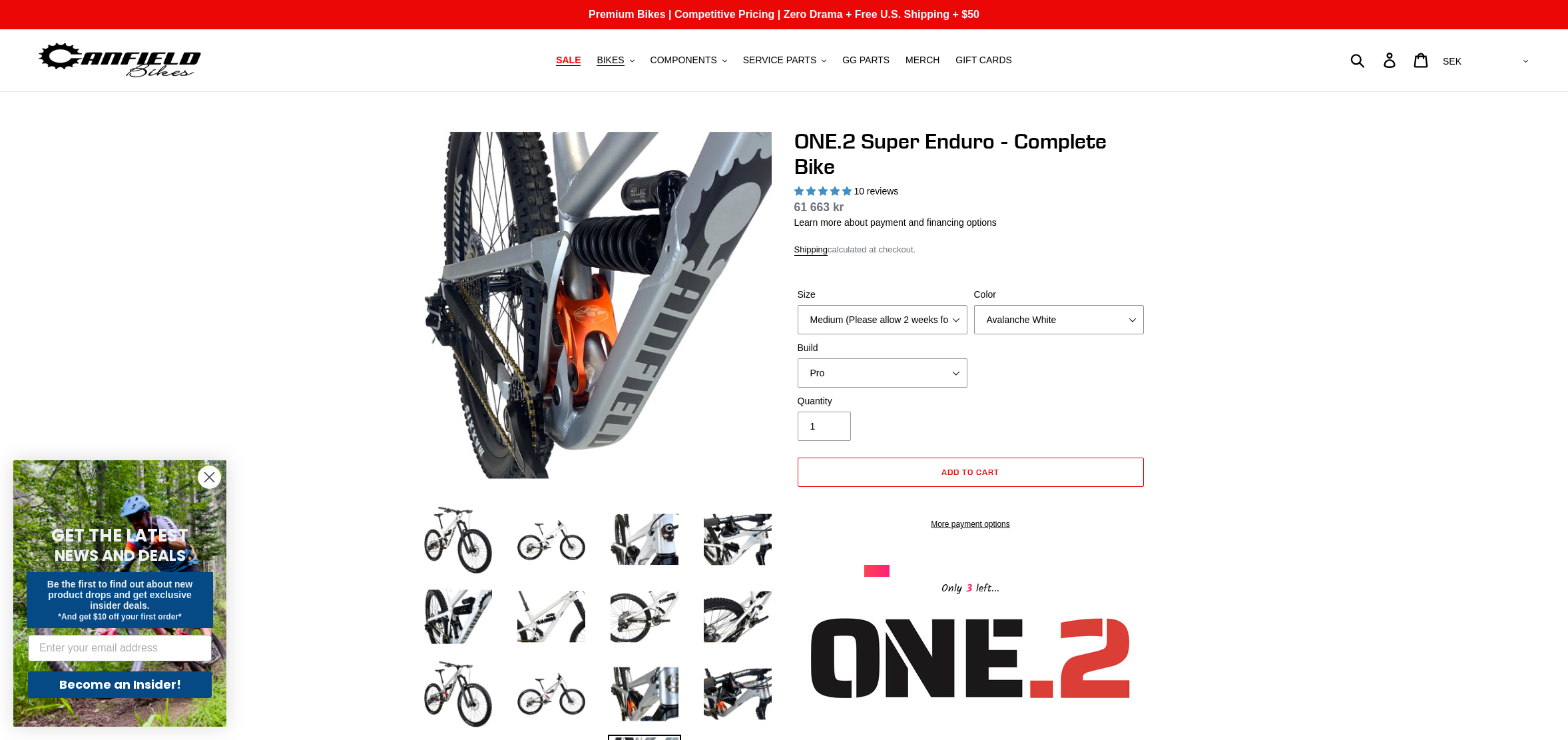
click at [573, 57] on span "SALE" at bounding box center [568, 60] width 24 height 12
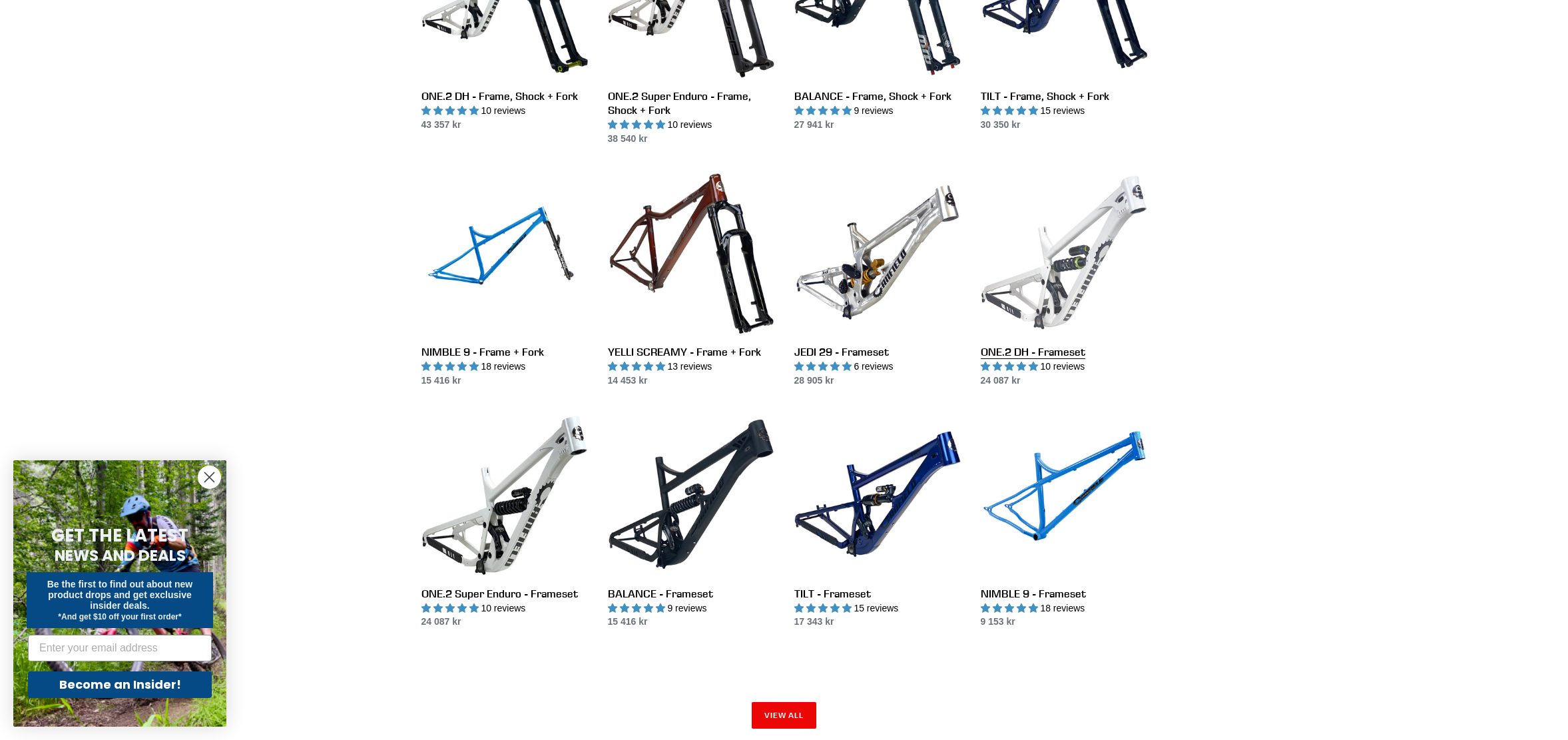
scroll to position [1557, 0]
